Goal: Information Seeking & Learning: Learn about a topic

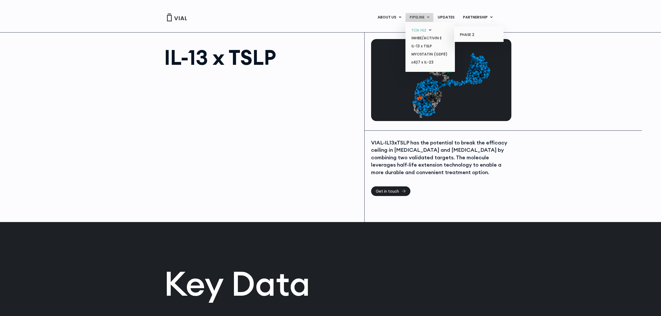
click at [419, 30] on link "TL1A HLE" at bounding box center [430, 30] width 46 height 8
